Goal: Task Accomplishment & Management: Use online tool/utility

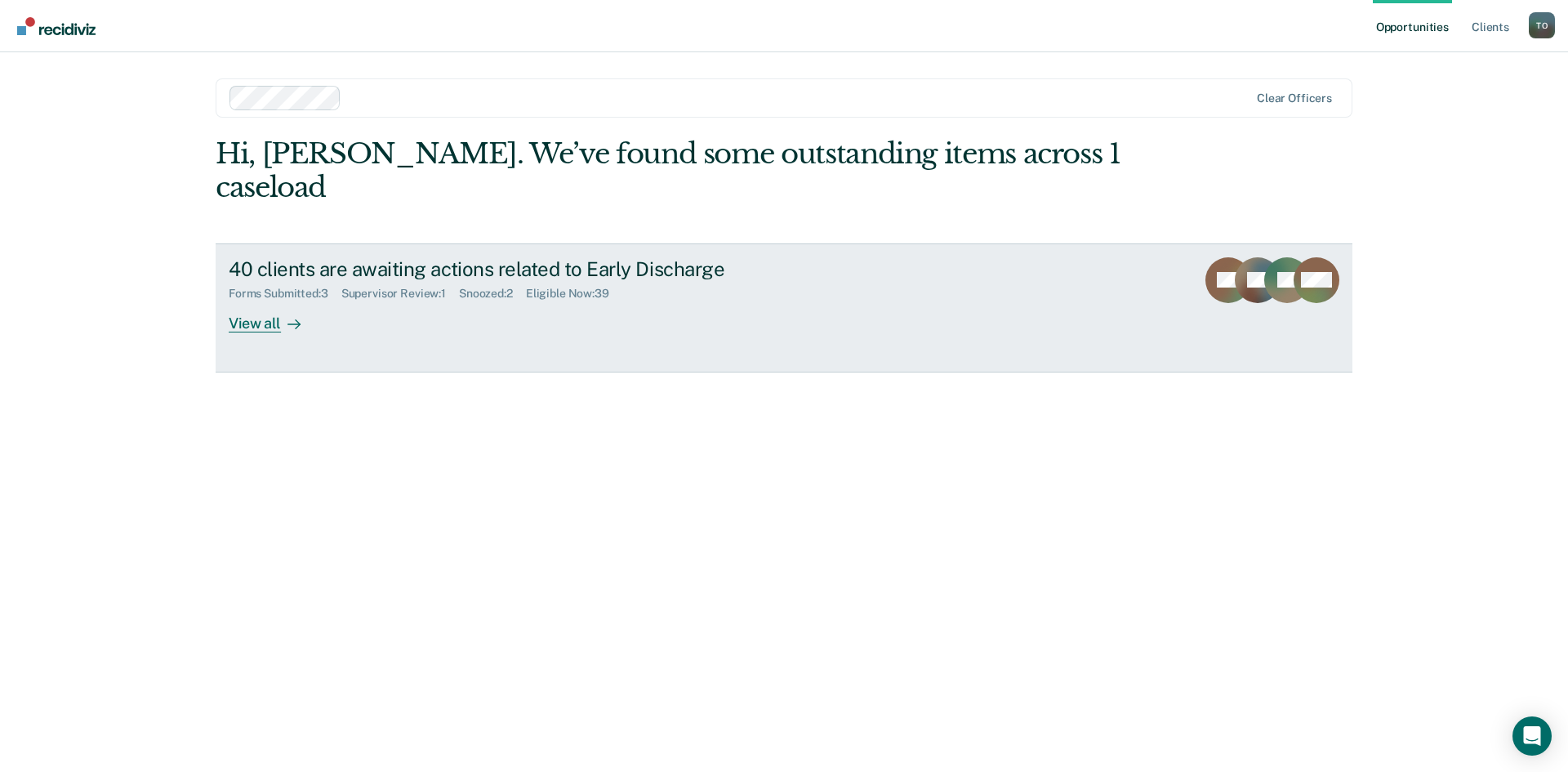
click at [258, 300] on div "View all" at bounding box center [274, 316] width 91 height 32
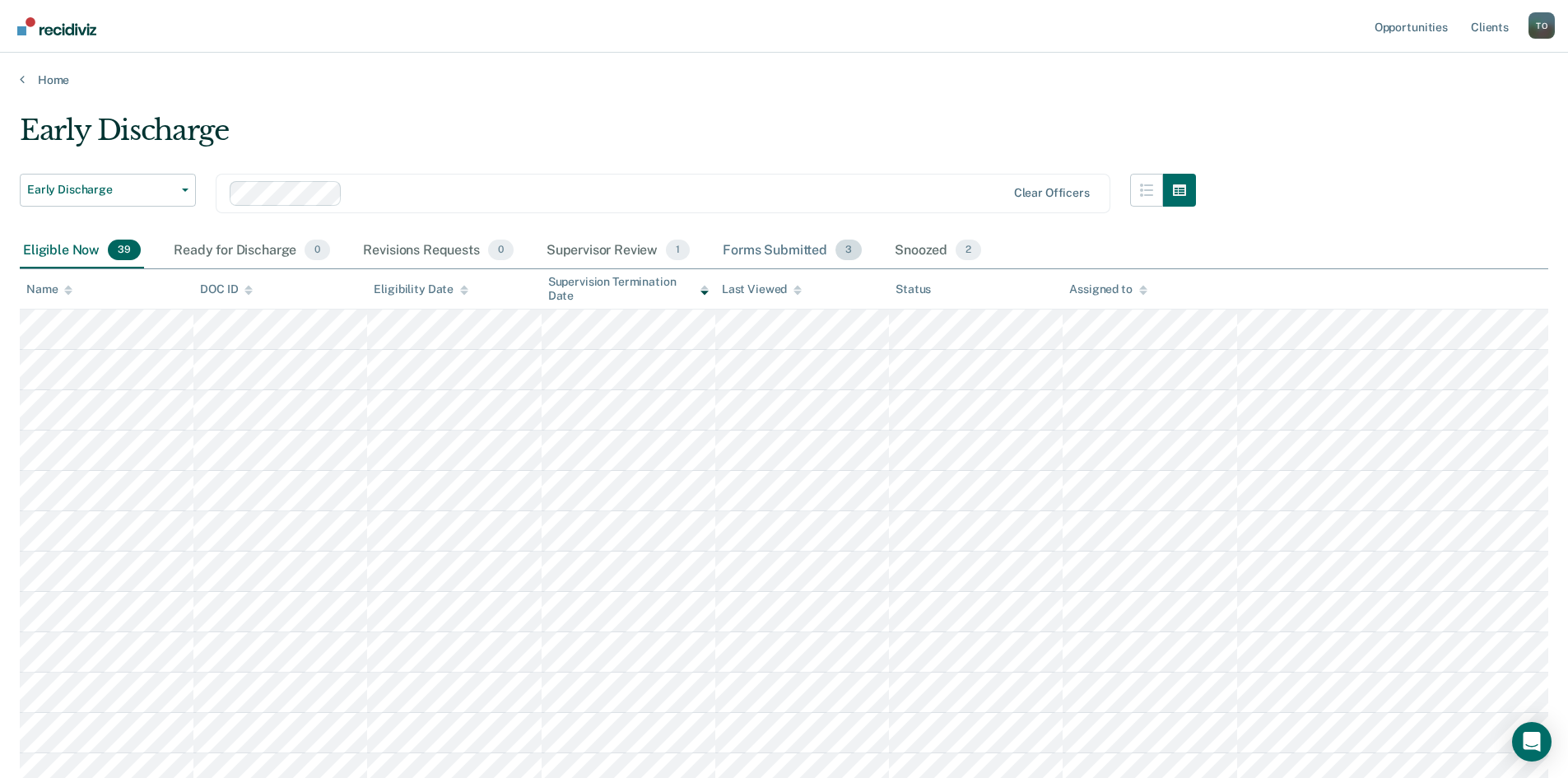
click at [778, 251] on div "Forms Submitted 3" at bounding box center [792, 251] width 146 height 36
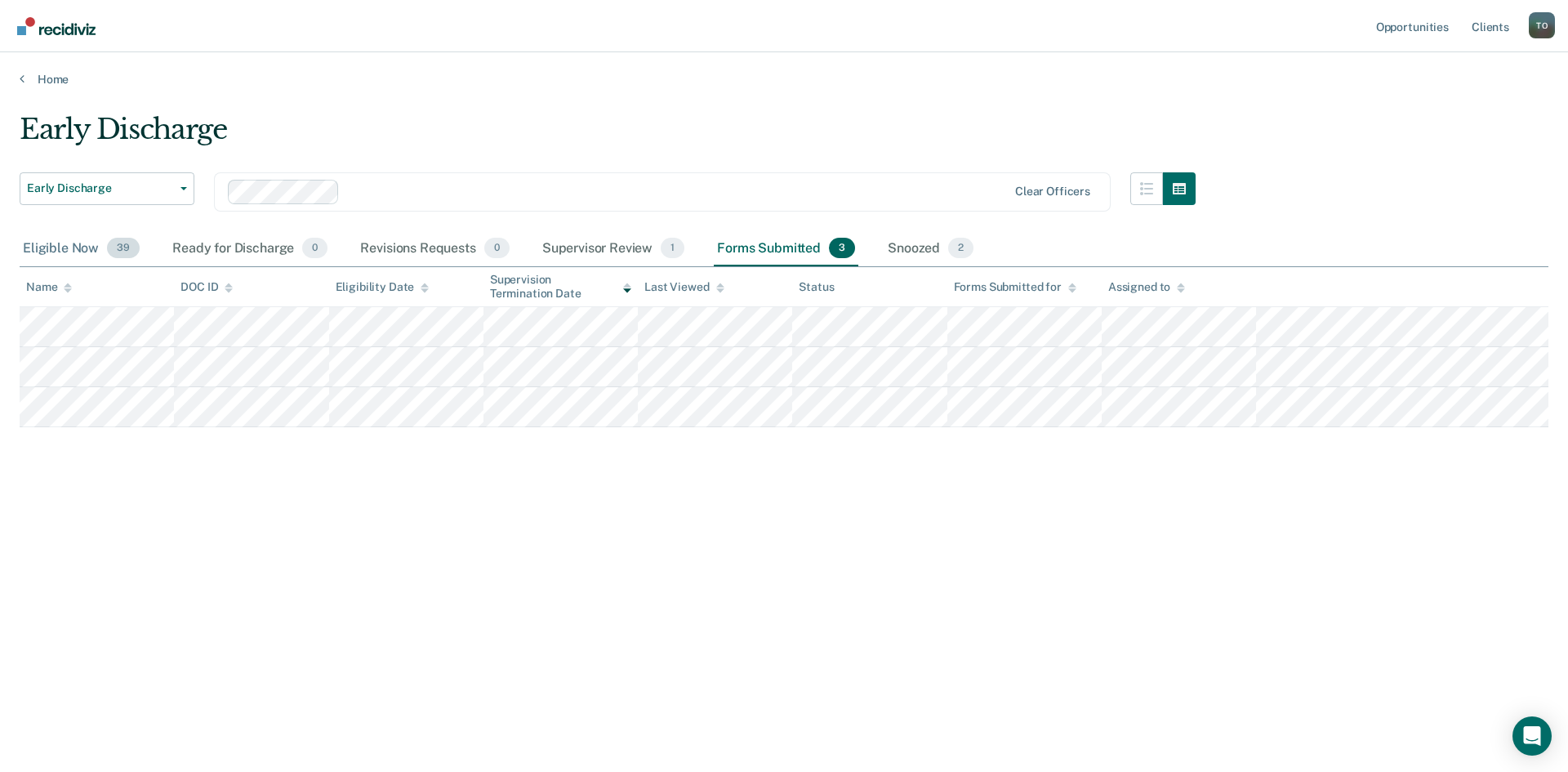
click at [83, 251] on div "Eligible Now 39" at bounding box center [81, 249] width 124 height 36
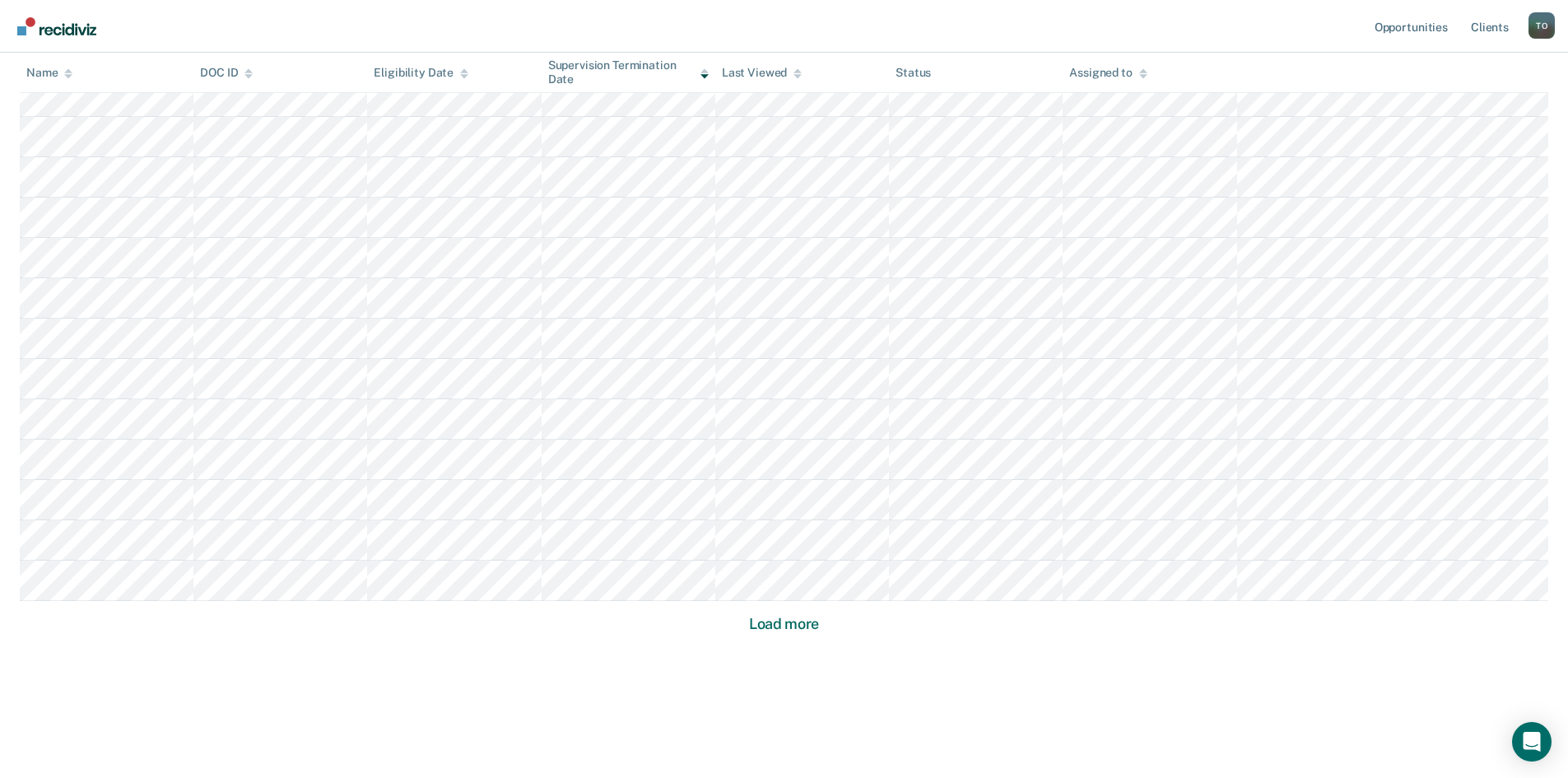
scroll to position [920, 0]
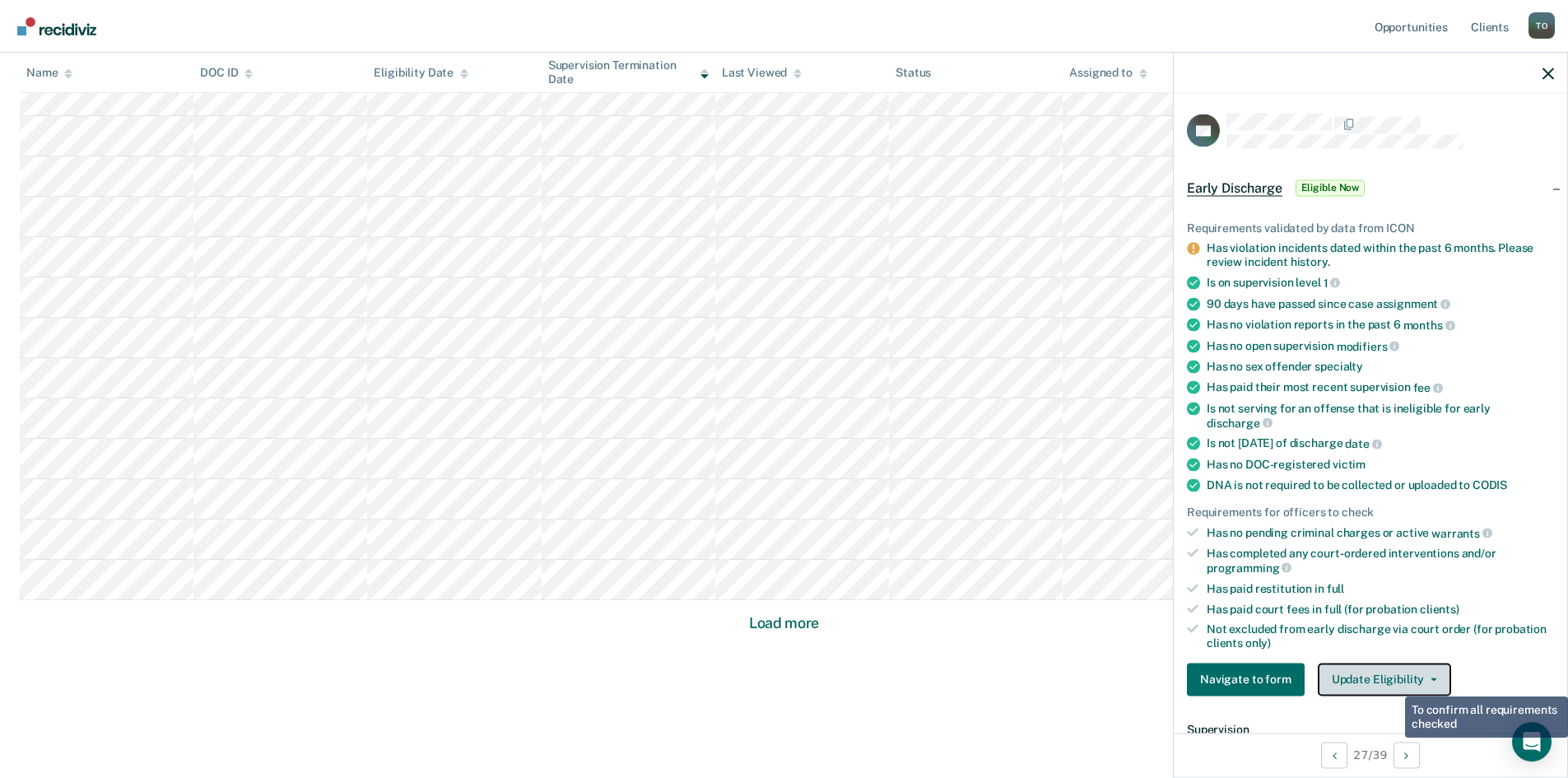
click at [1390, 677] on button "Update Eligibility" at bounding box center [1384, 679] width 133 height 33
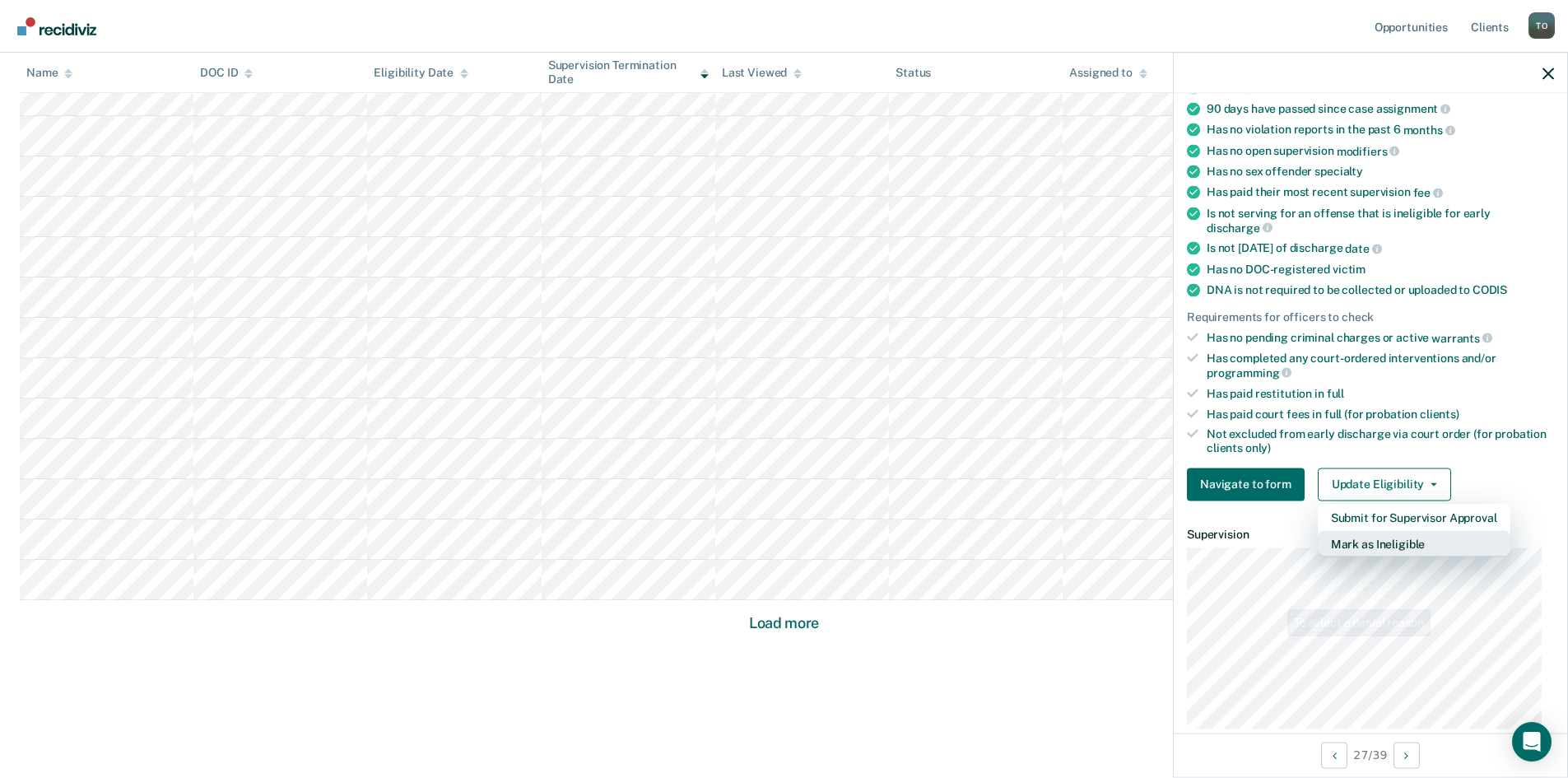
scroll to position [247, 0]
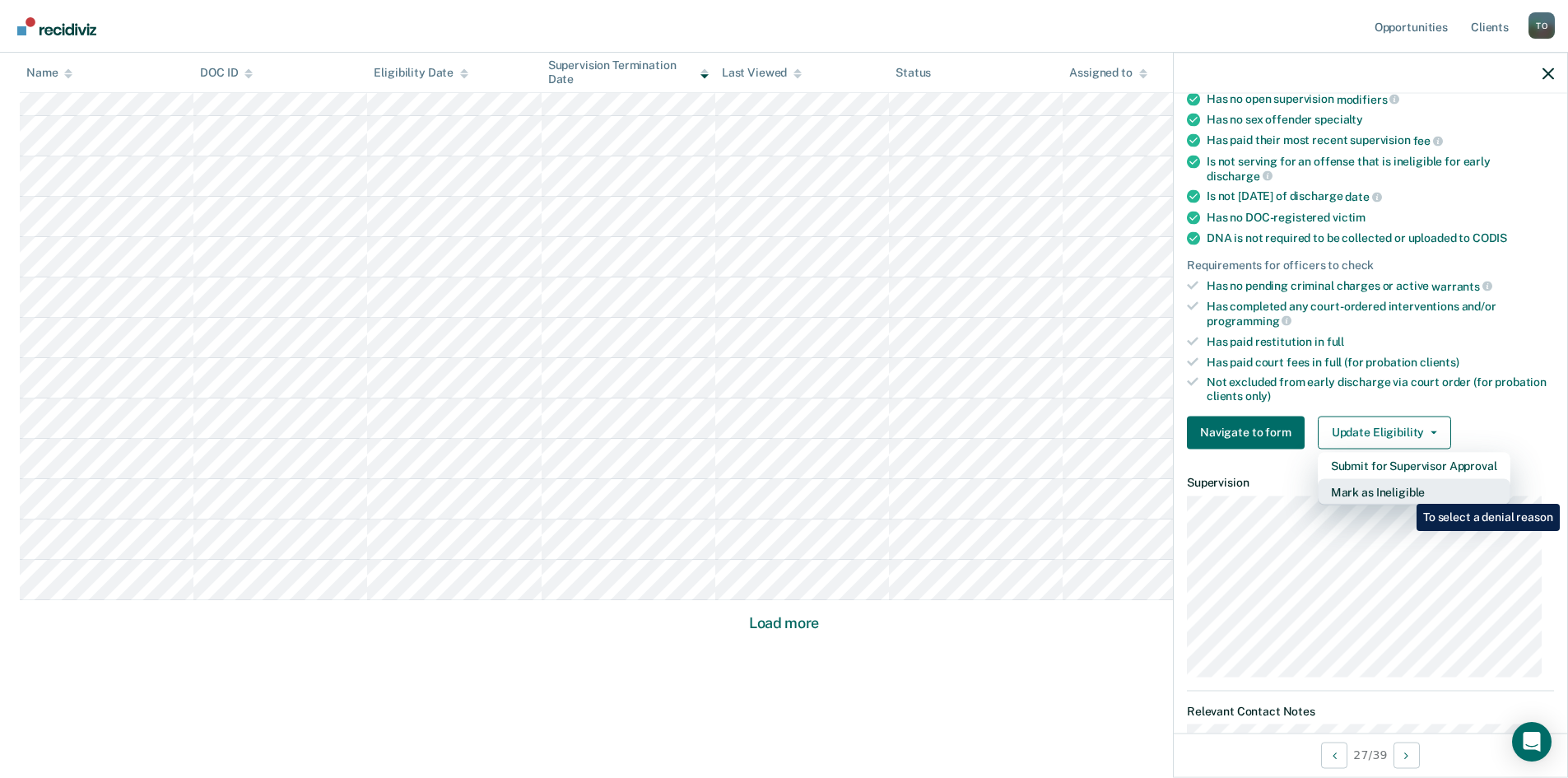
click at [1404, 492] on button "Mark as Ineligible" at bounding box center [1414, 492] width 192 height 27
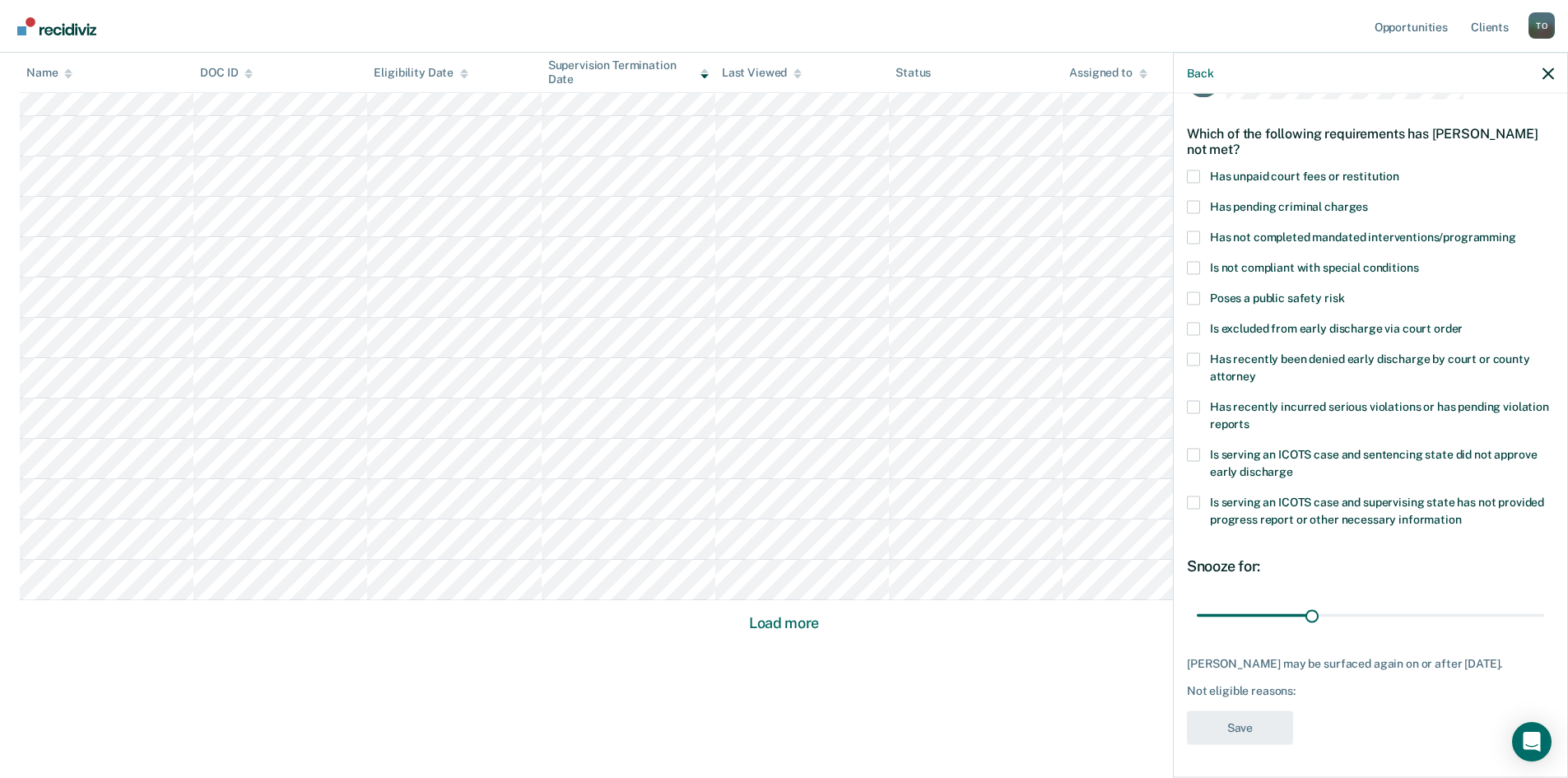
click at [1201, 322] on label "Is excluded from early discharge via court order" at bounding box center [1370, 331] width 367 height 17
click at [1462, 322] on input "Is excluded from early discharge via court order" at bounding box center [1462, 322] width 0 height 0
click at [1193, 322] on span at bounding box center [1193, 328] width 13 height 13
click at [1462, 322] on input "Is excluded from early discharge via court order" at bounding box center [1462, 322] width 0 height 0
click at [1547, 79] on icon "button" at bounding box center [1547, 73] width 11 height 11
